Goal: Task Accomplishment & Management: Complete application form

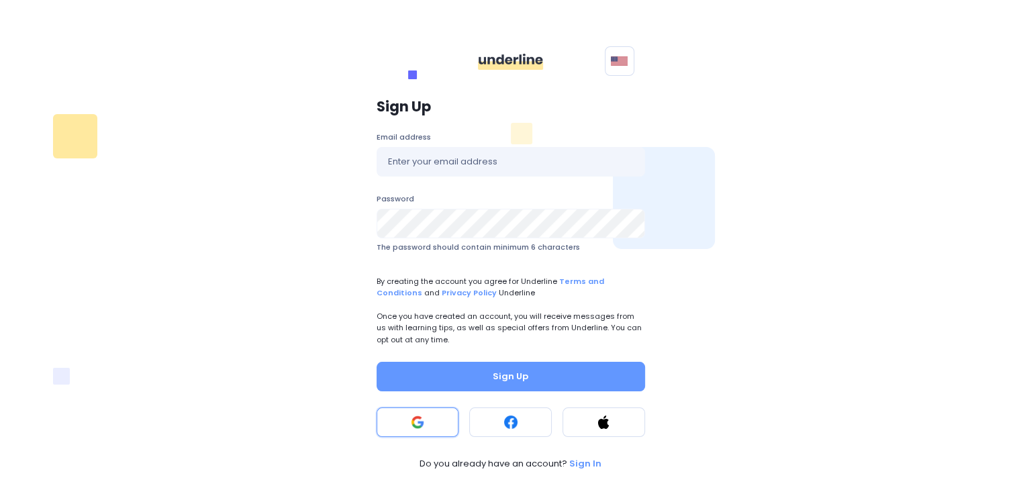
click at [413, 430] on button at bounding box center [418, 422] width 83 height 30
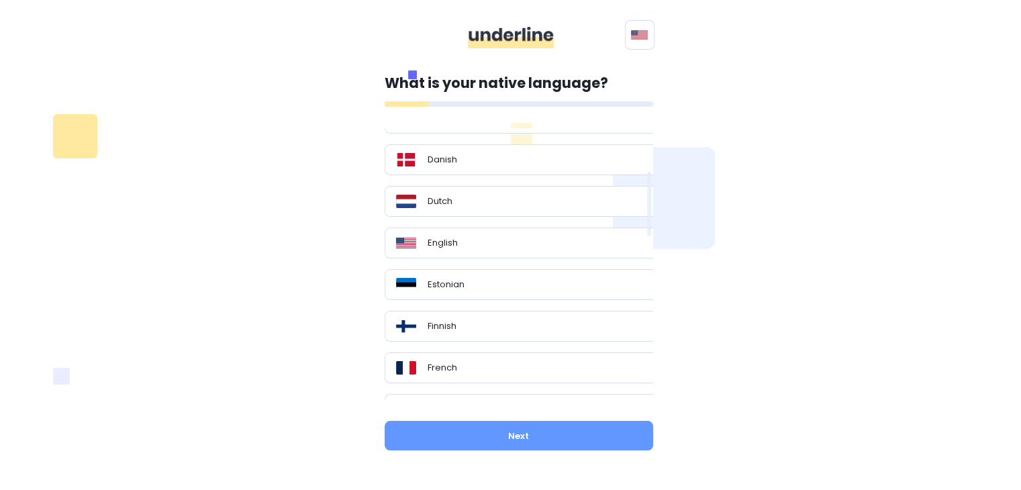
scroll to position [184, 0]
click at [482, 244] on div "English" at bounding box center [524, 241] width 256 height 13
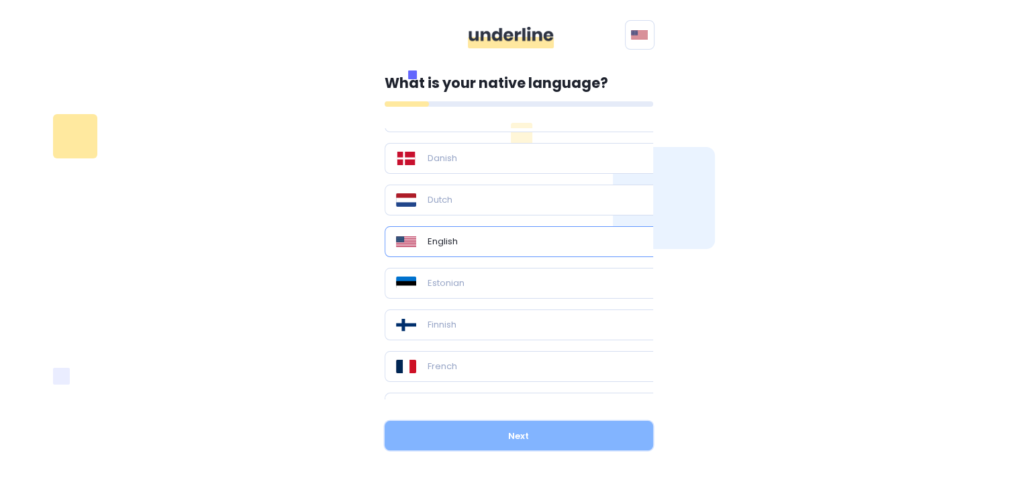
click at [536, 430] on button "Next" at bounding box center [519, 436] width 268 height 30
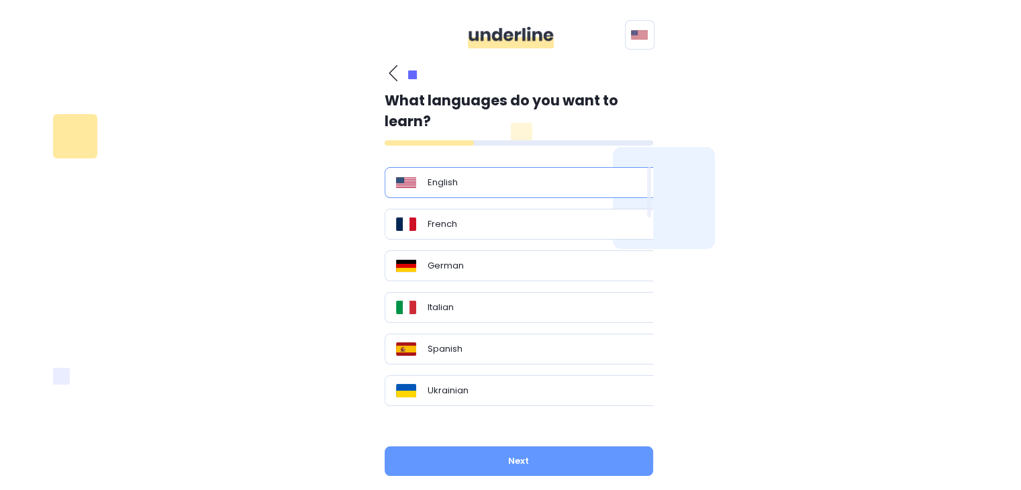
click at [444, 177] on p "English" at bounding box center [443, 182] width 30 height 13
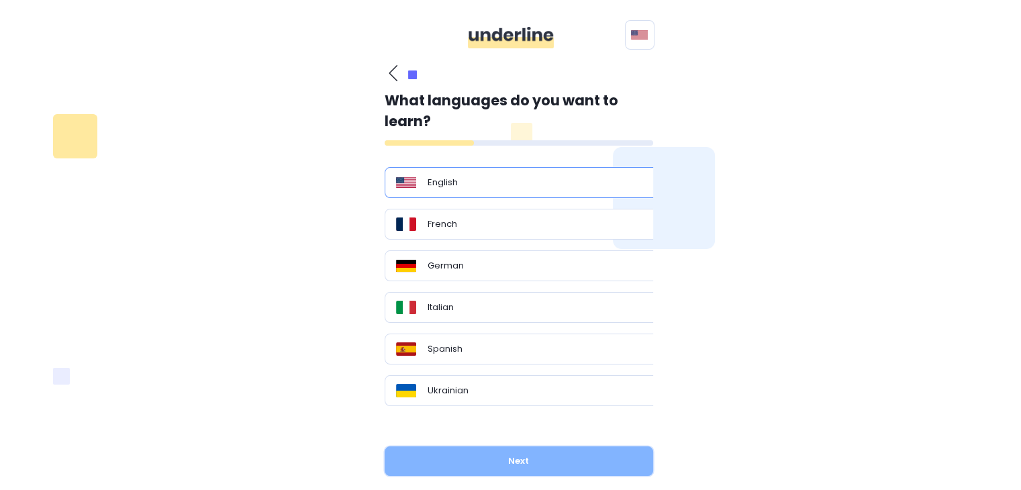
click at [542, 458] on button "Next" at bounding box center [519, 461] width 268 height 30
